Goal: Information Seeking & Learning: Learn about a topic

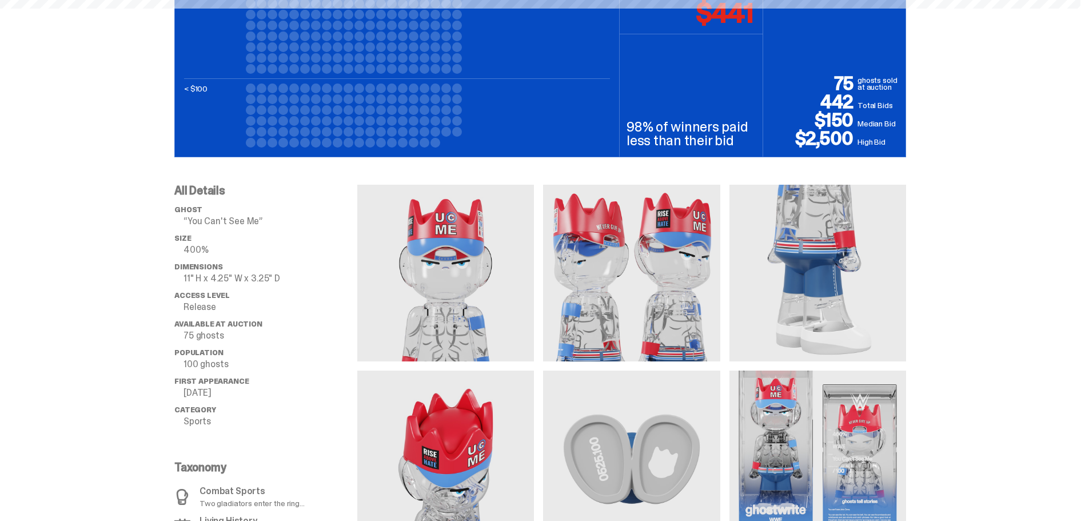
scroll to position [856, 0]
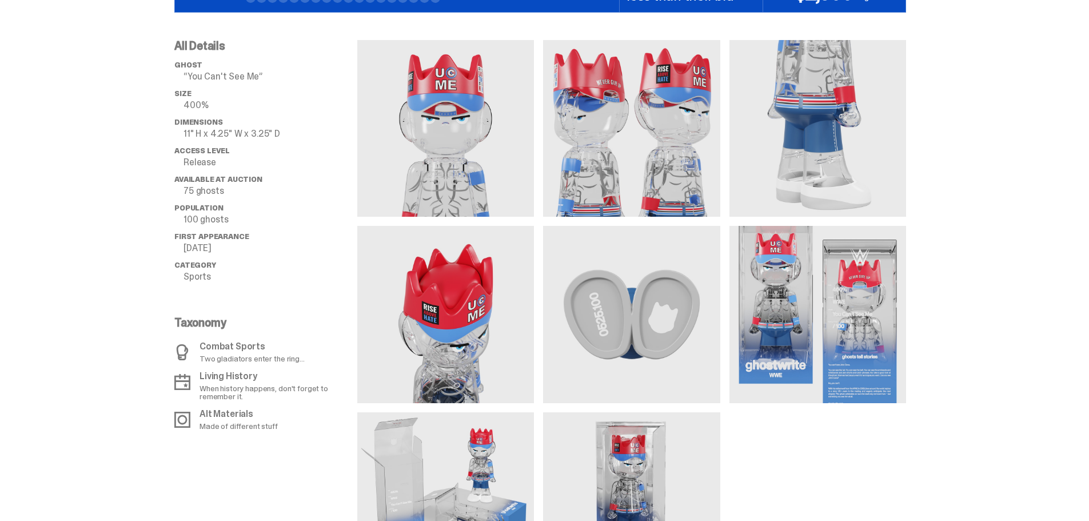
click at [808, 287] on img at bounding box center [817, 314] width 177 height 177
click at [629, 445] on img at bounding box center [631, 500] width 177 height 177
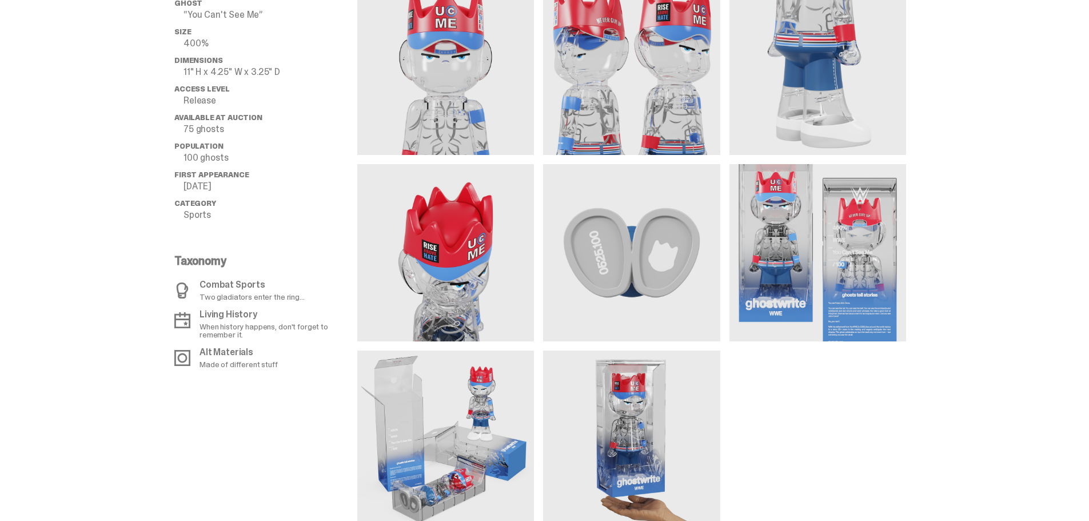
scroll to position [1008, 0]
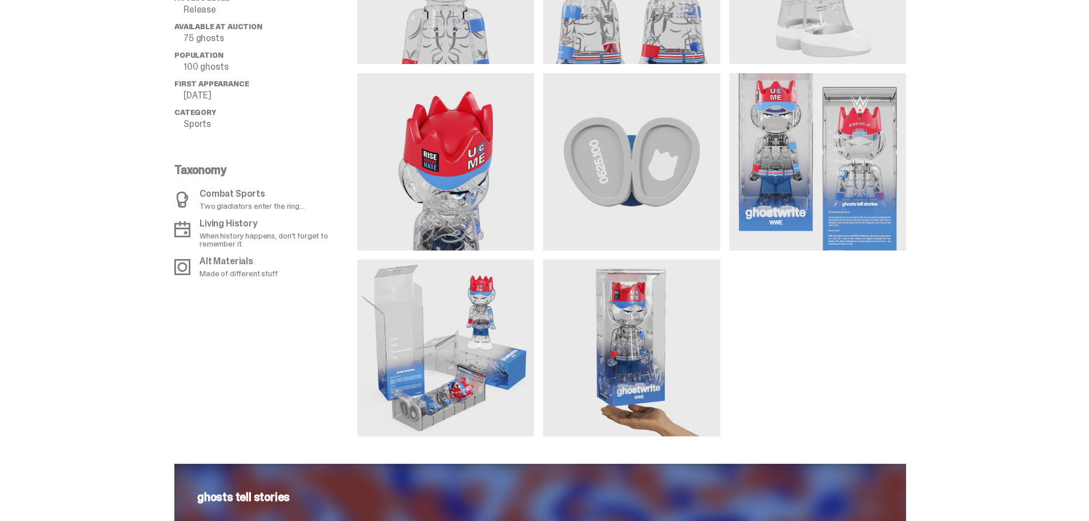
drag, startPoint x: 645, startPoint y: 354, endPoint x: 938, endPoint y: 242, distance: 313.8
click at [938, 243] on div "All Details ghost “You Can't See Me” Size 400% Dimensions 11" H x 4.25" W x 3.2…" at bounding box center [540, 148] width 1080 height 576
drag, startPoint x: 880, startPoint y: 343, endPoint x: 799, endPoint y: 314, distance: 85.5
click at [880, 343] on div at bounding box center [631, 161] width 549 height 549
drag, startPoint x: 799, startPoint y: 314, endPoint x: 791, endPoint y: 304, distance: 13.0
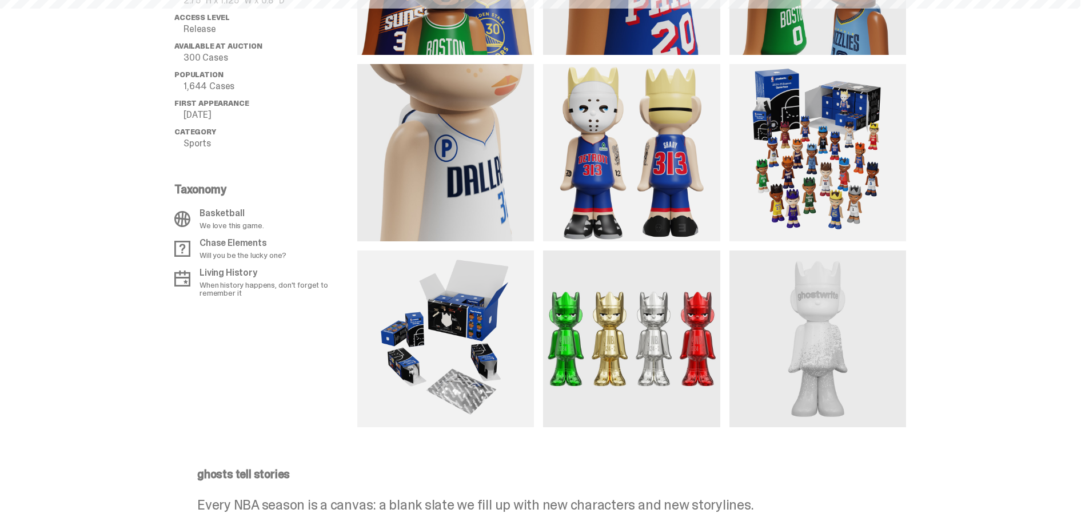
scroll to position [1028, 0]
click at [484, 332] on img at bounding box center [445, 338] width 177 height 177
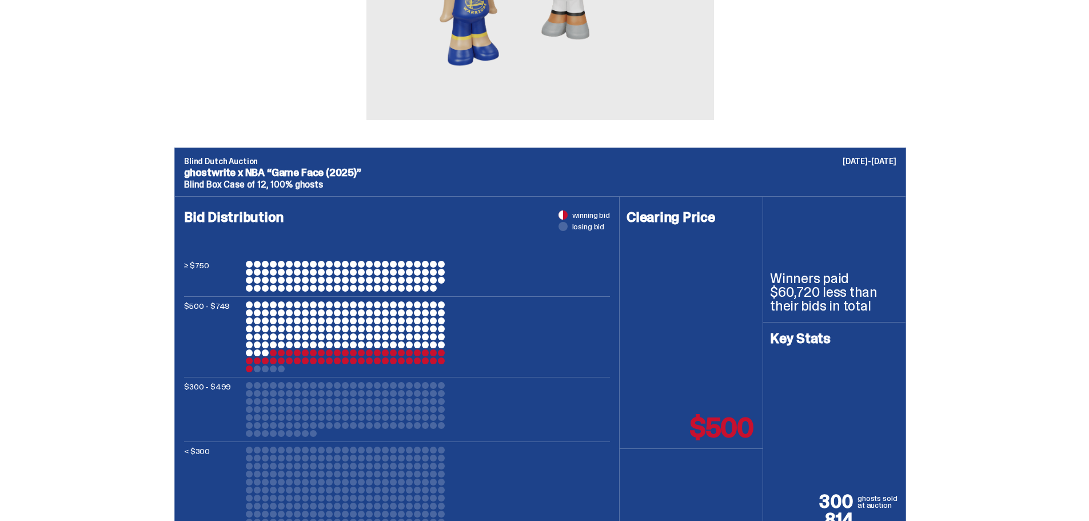
scroll to position [228, 0]
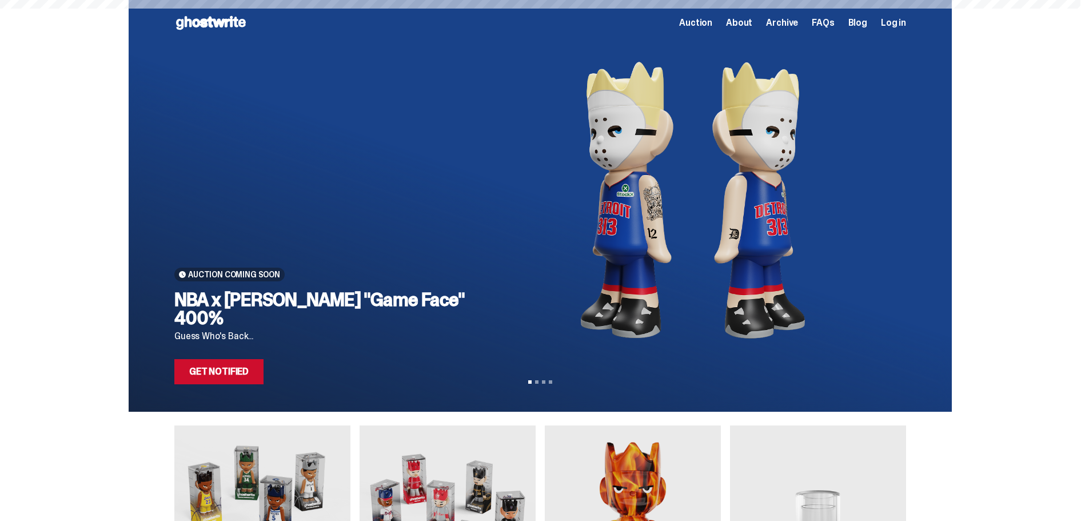
click at [964, 224] on div "Auction Coming Soon NBA x Eminem "Game Face" 400% Guess Who's Back... Get Notif…" at bounding box center [540, 205] width 1080 height 411
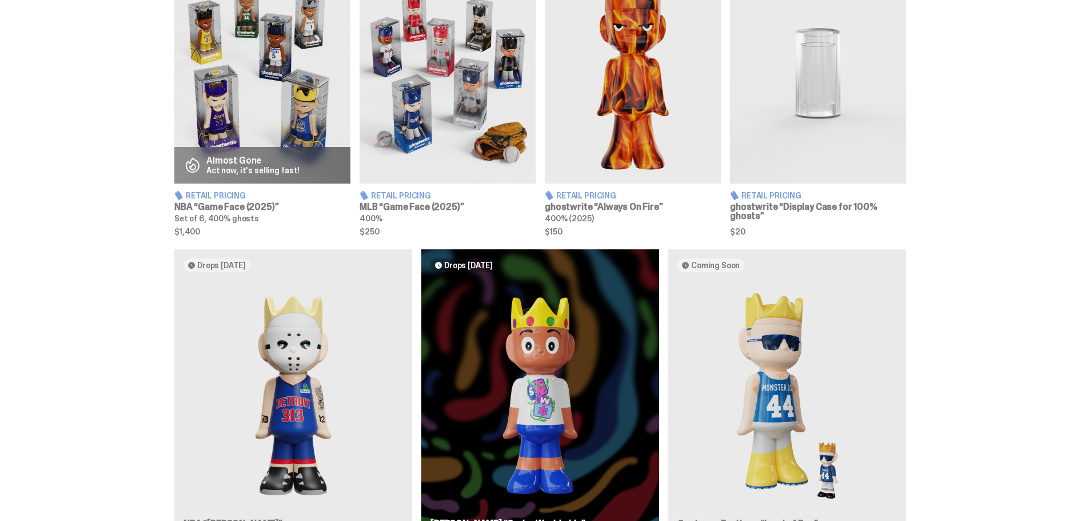
scroll to position [368, 0]
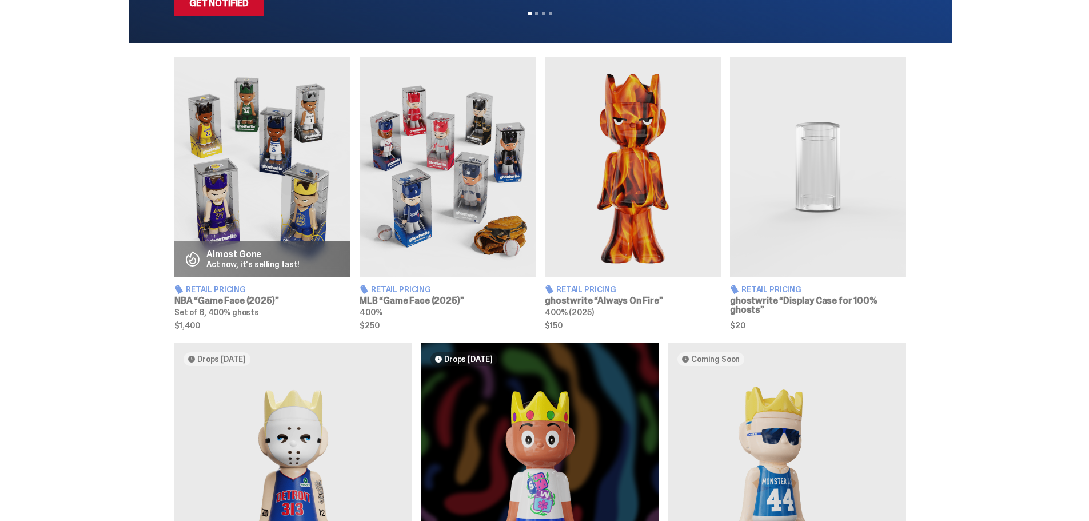
click at [441, 171] on img at bounding box center [447, 167] width 176 height 220
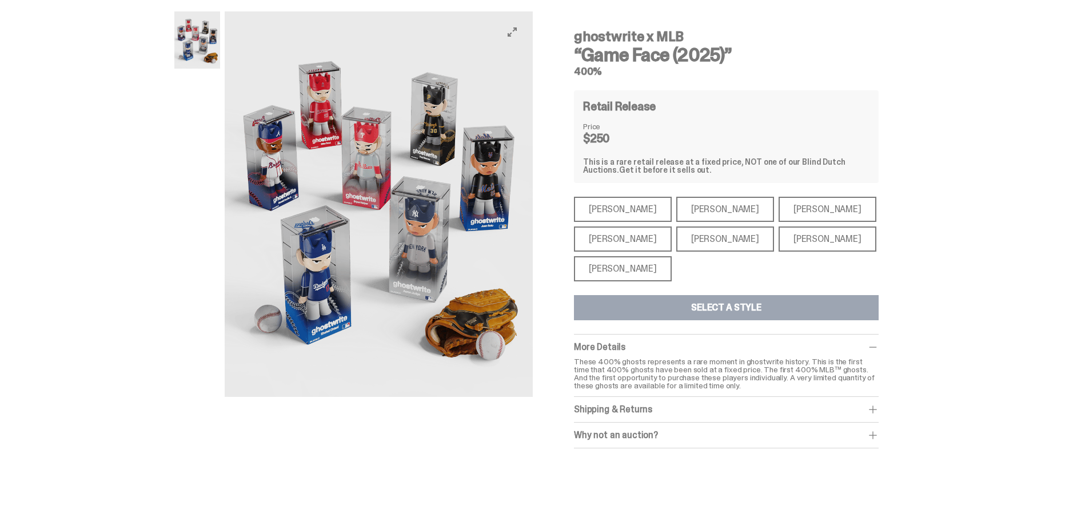
scroll to position [114, 0]
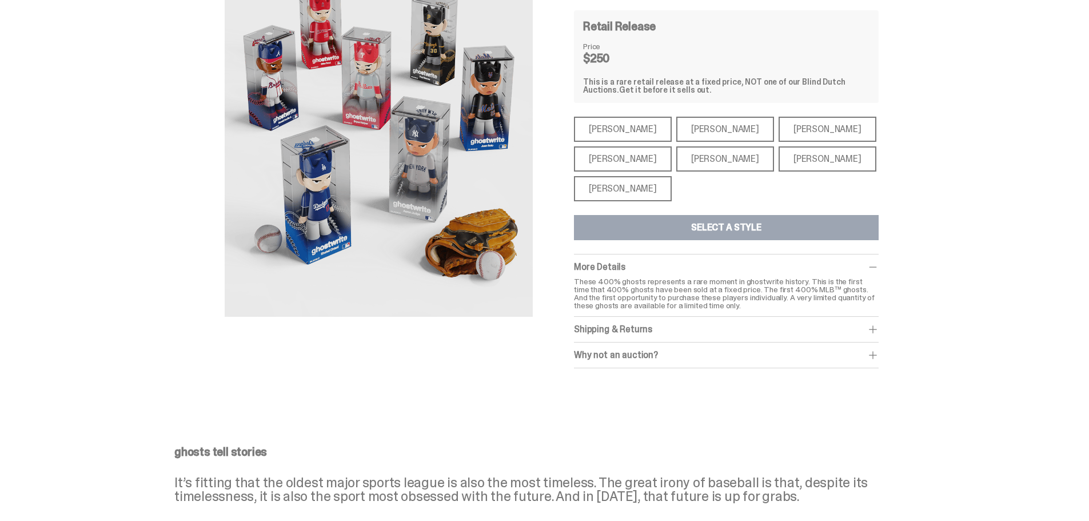
click at [612, 185] on div "Shohei Ohtani" at bounding box center [623, 188] width 98 height 25
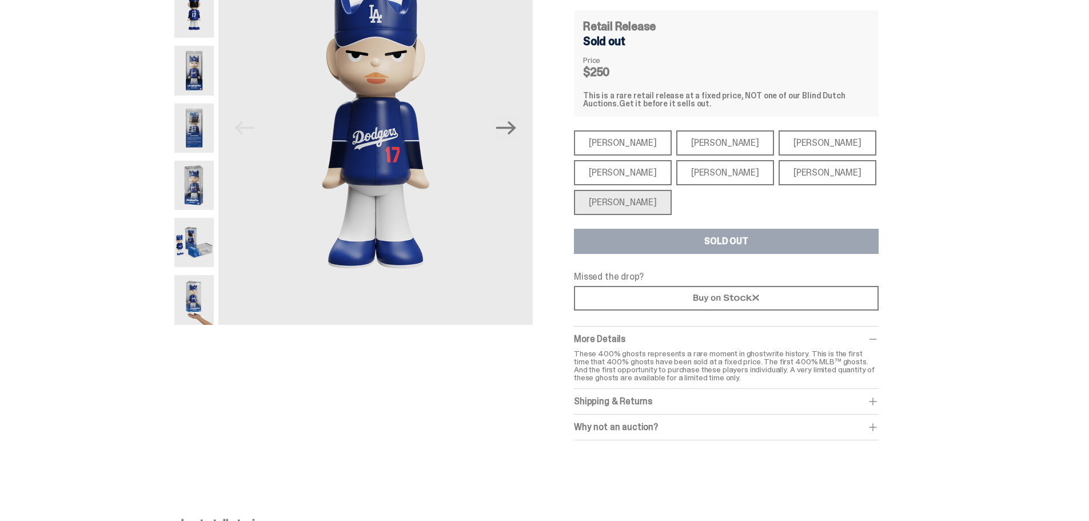
click at [214, 191] on img at bounding box center [193, 185] width 39 height 49
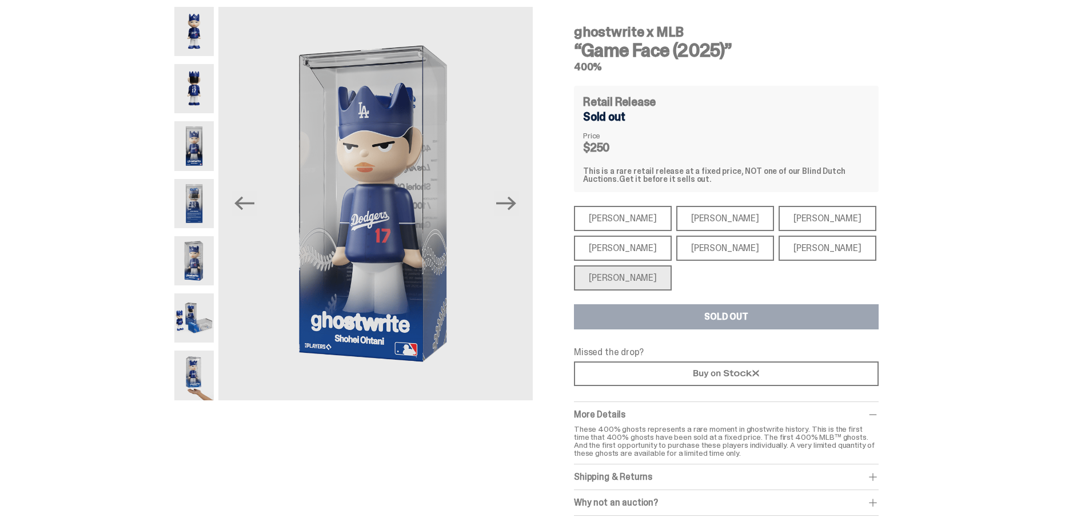
scroll to position [38, 0]
click at [191, 322] on img at bounding box center [193, 318] width 39 height 49
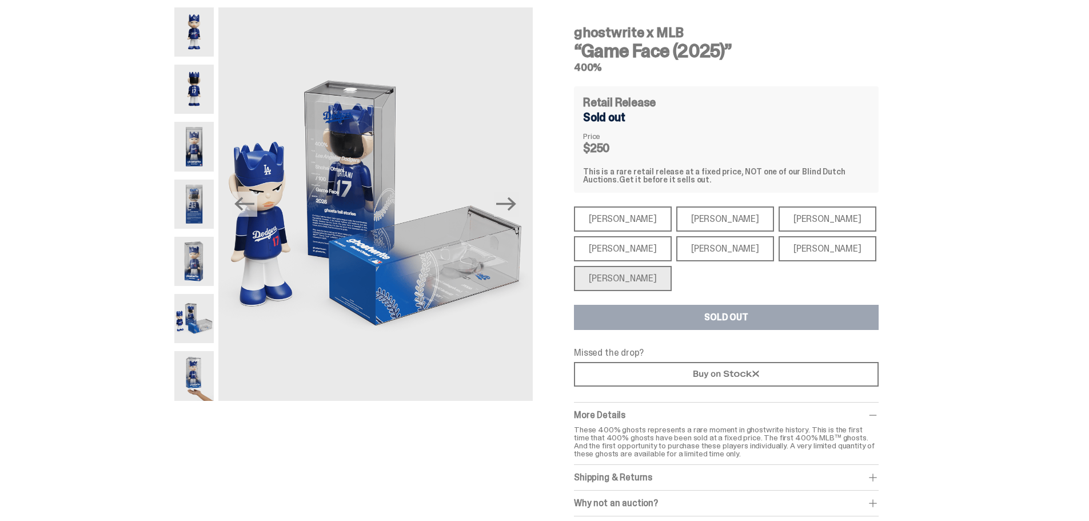
click at [181, 384] on img at bounding box center [193, 375] width 39 height 49
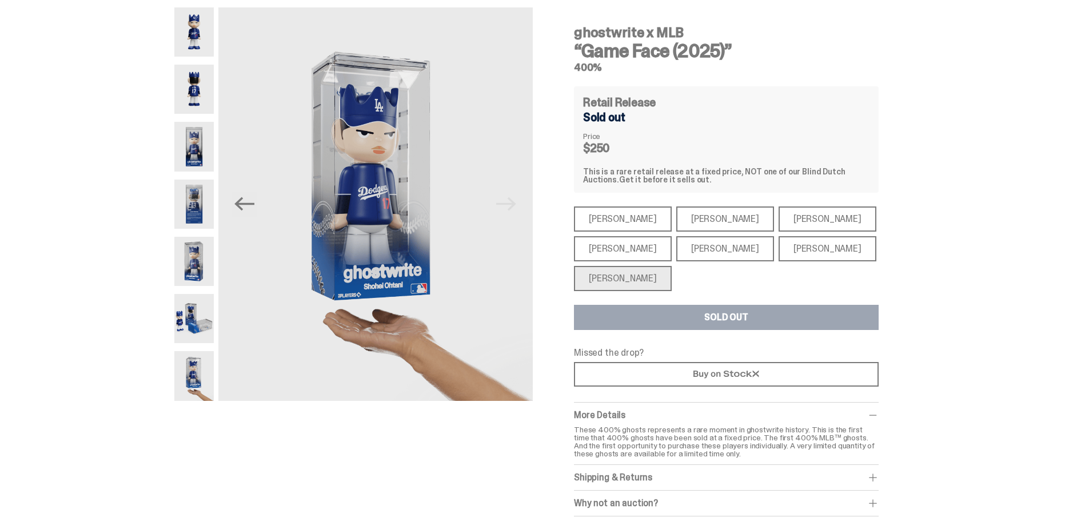
click at [197, 323] on img at bounding box center [193, 318] width 39 height 49
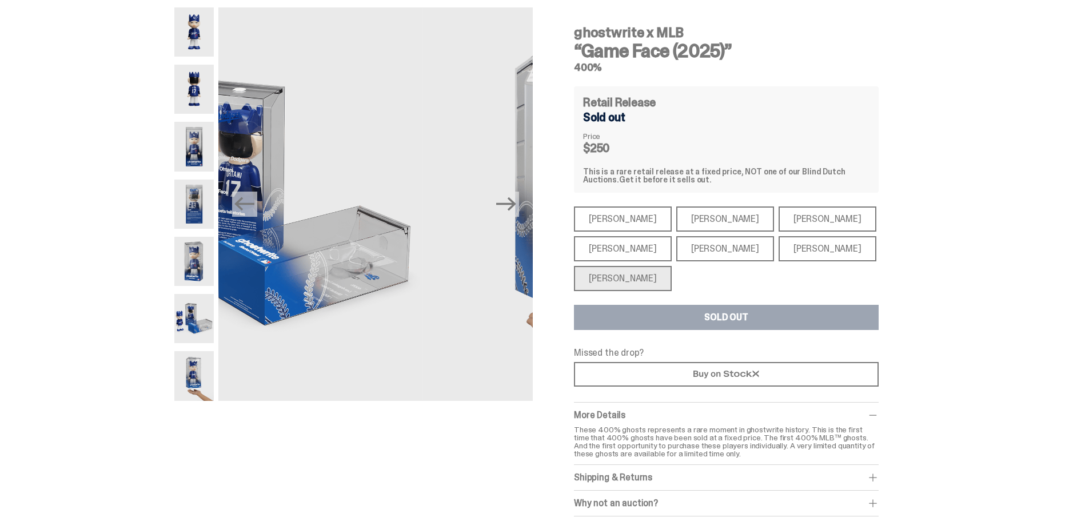
click at [210, 245] on img at bounding box center [193, 261] width 39 height 49
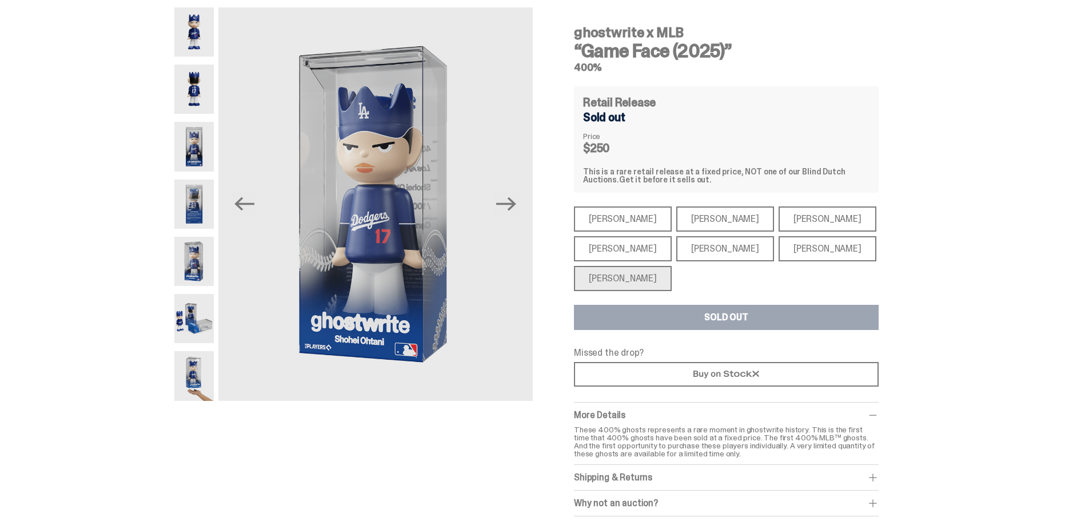
click at [201, 322] on img at bounding box center [193, 318] width 39 height 49
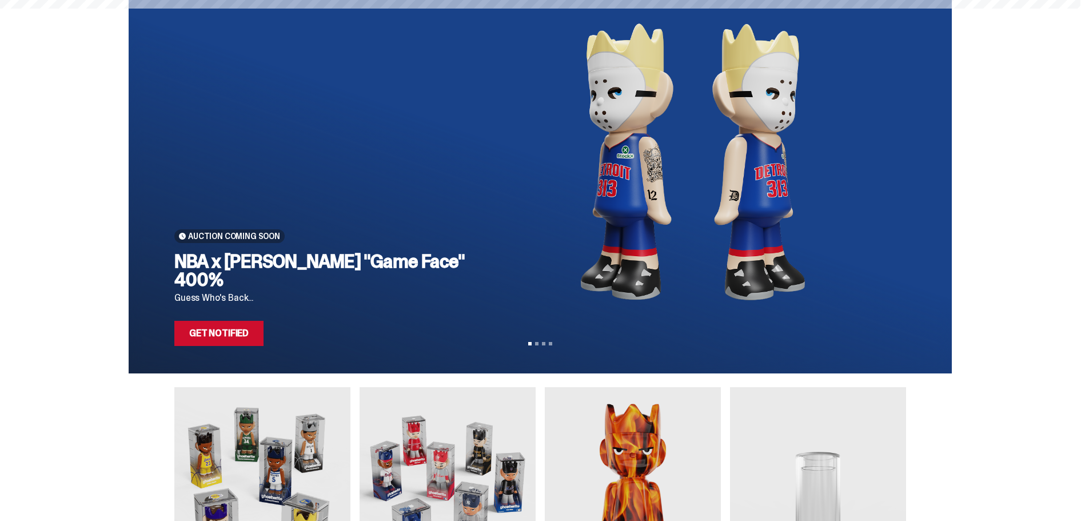
scroll to position [368, 0]
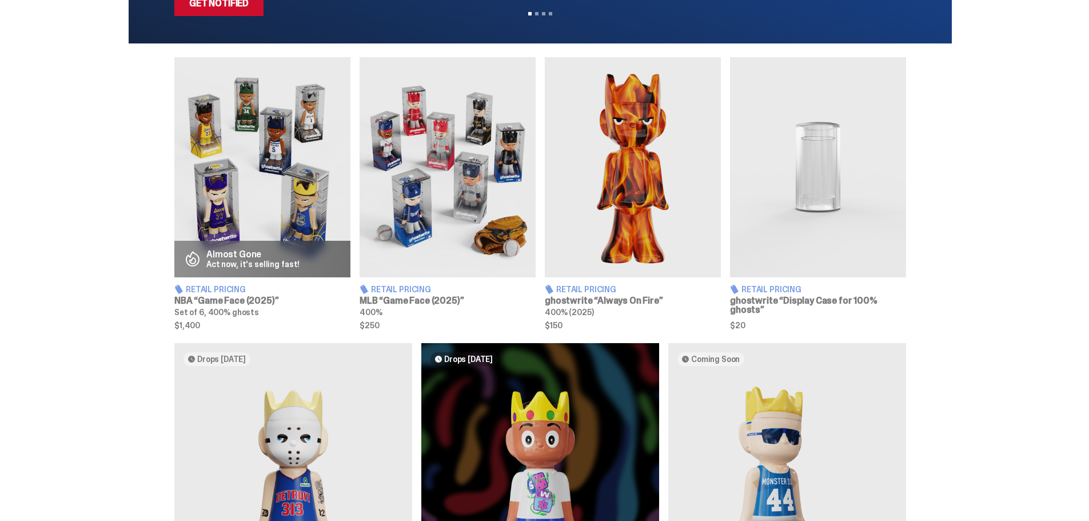
click at [319, 176] on img at bounding box center [262, 167] width 176 height 220
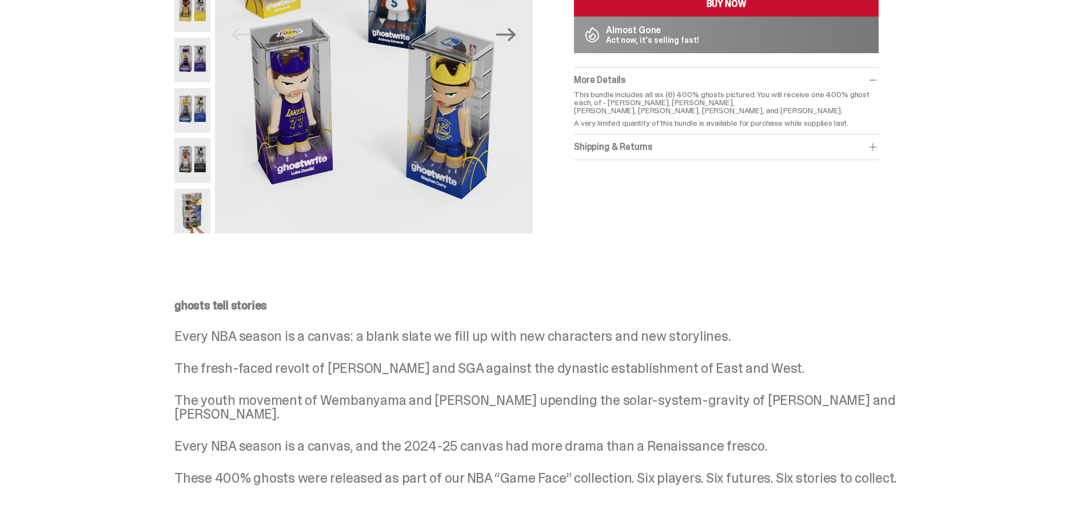
click at [195, 102] on img at bounding box center [192, 110] width 36 height 45
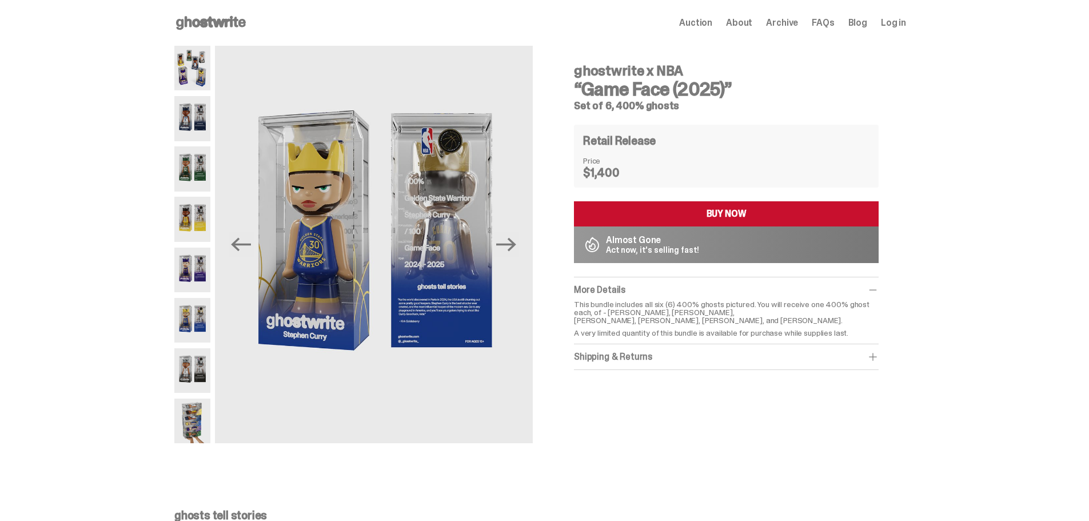
click at [1018, 97] on div "ghostwrite x NBA “Game Face (2025)” Set of 6, 400% ghosts Previous Next ghostwr…" at bounding box center [540, 250] width 1080 height 409
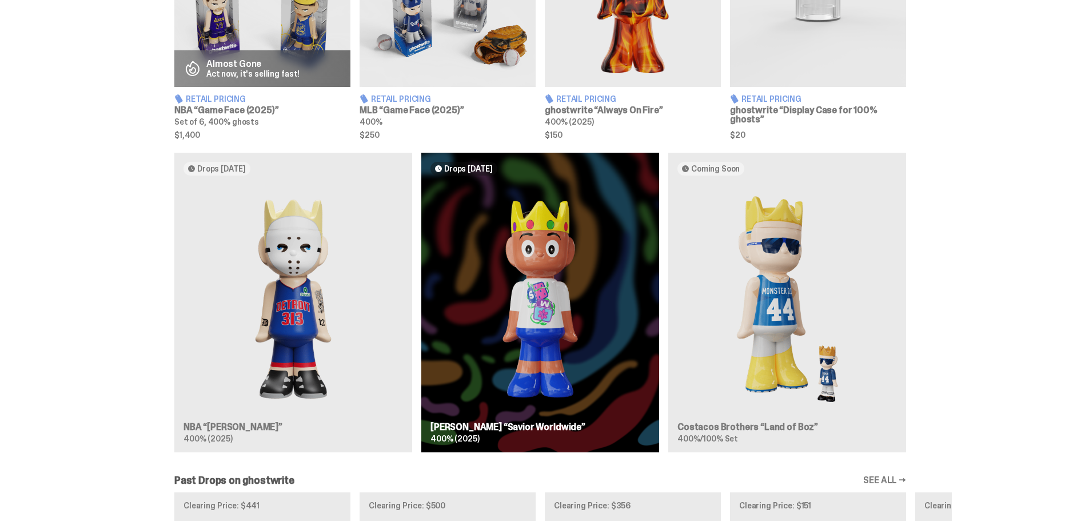
scroll to position [578, 0]
